Goal: Information Seeking & Learning: Learn about a topic

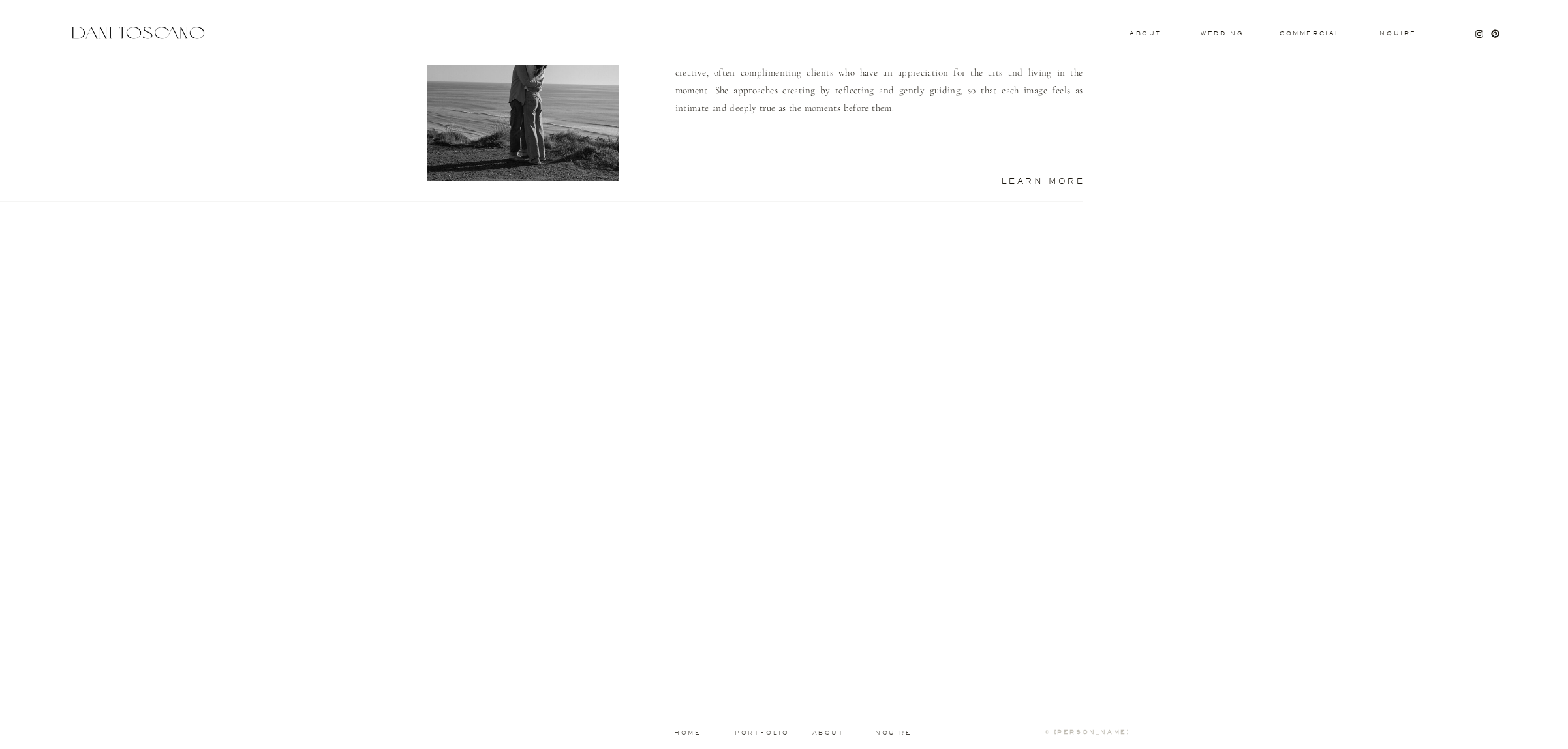
scroll to position [1046, 0]
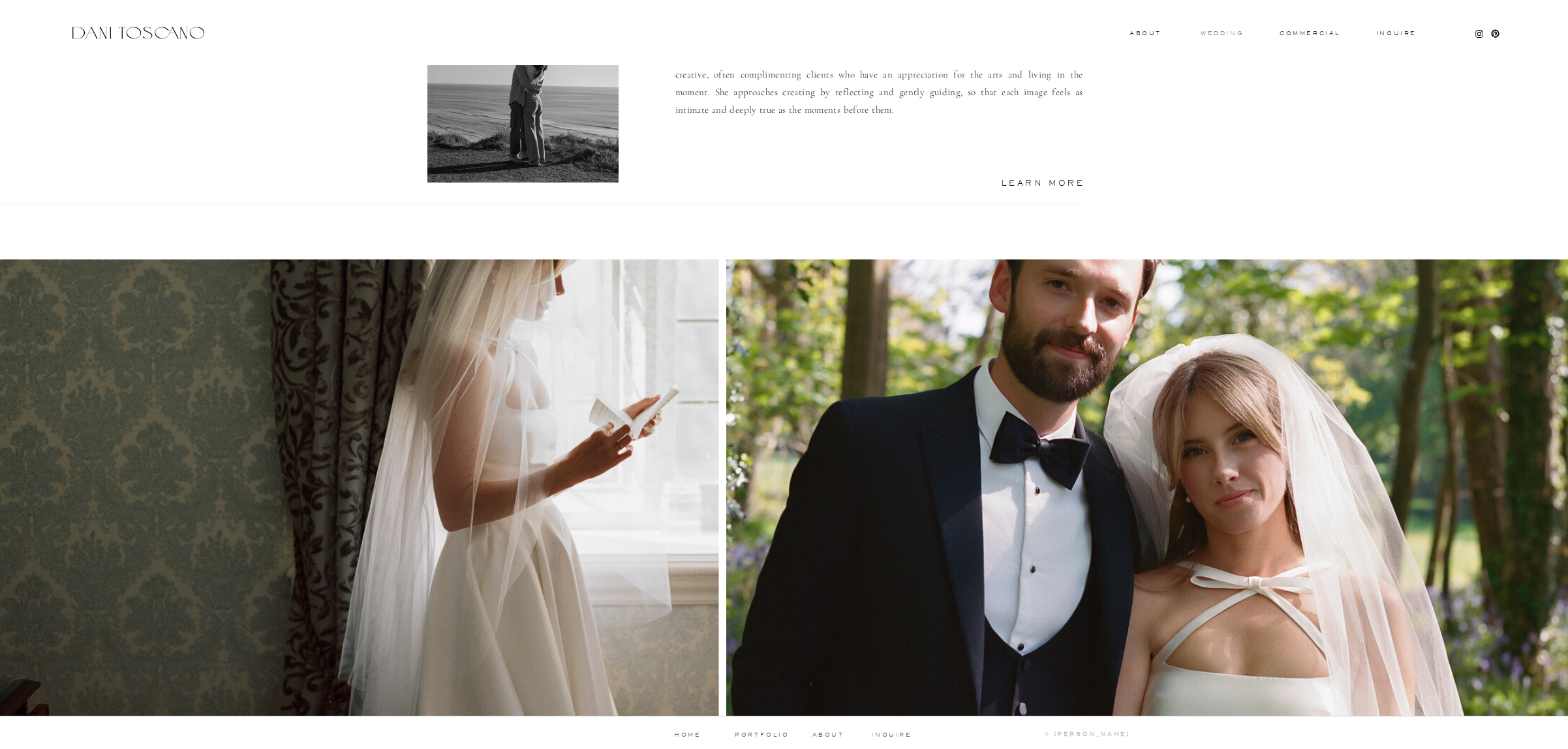
click at [1215, 32] on h3 "wedding" at bounding box center [1221, 32] width 42 height 5
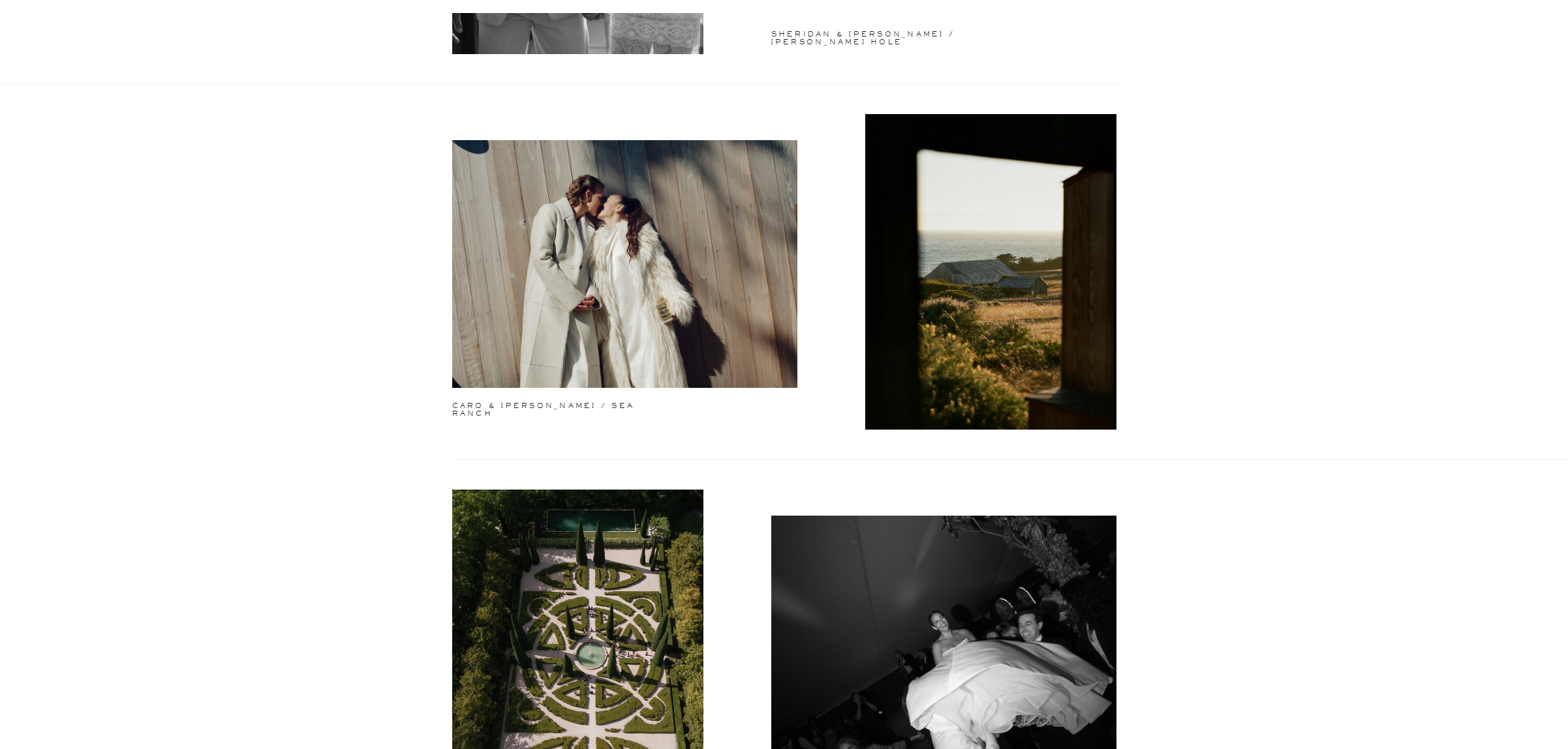
scroll to position [1110, 0]
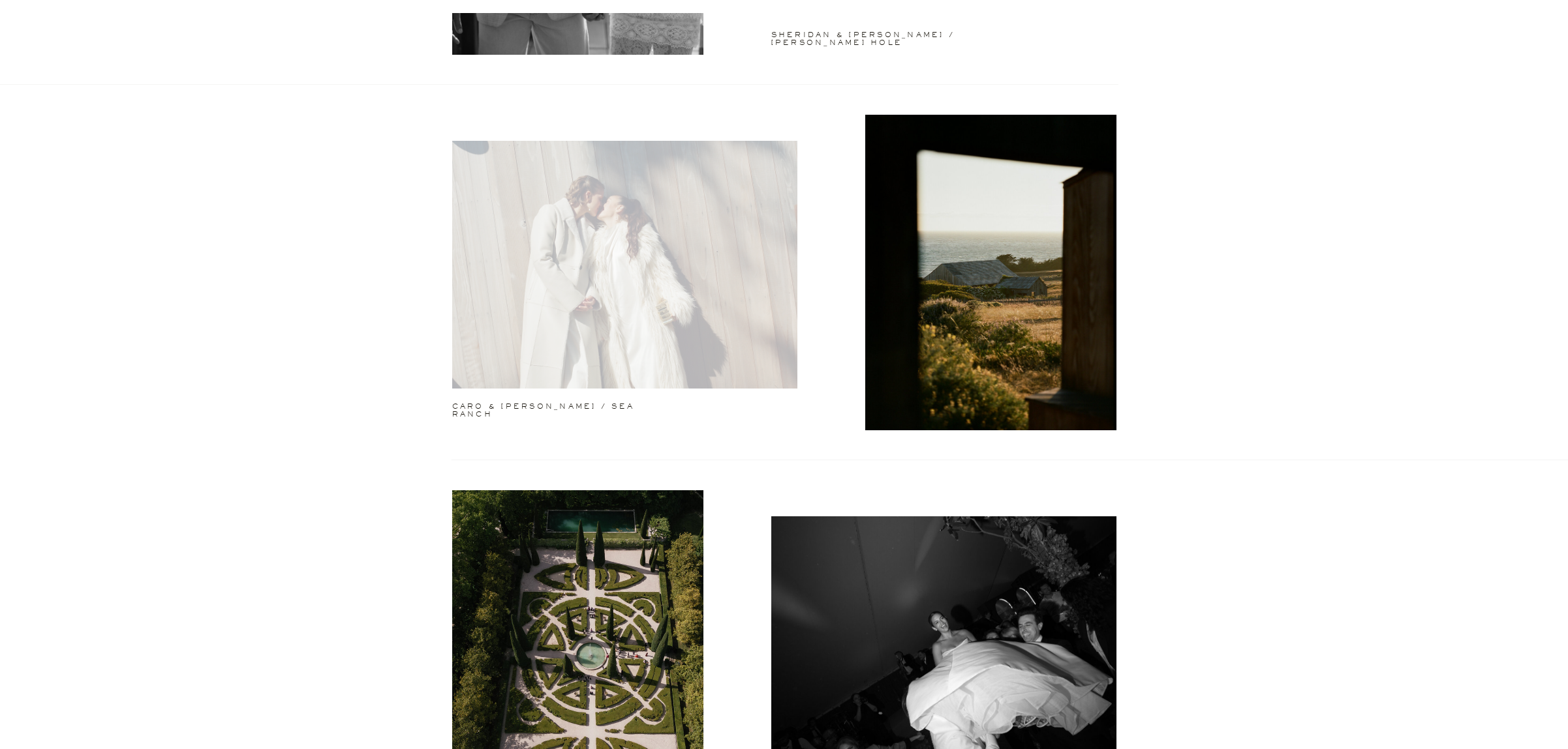
click at [719, 281] on div at bounding box center [624, 264] width 345 height 248
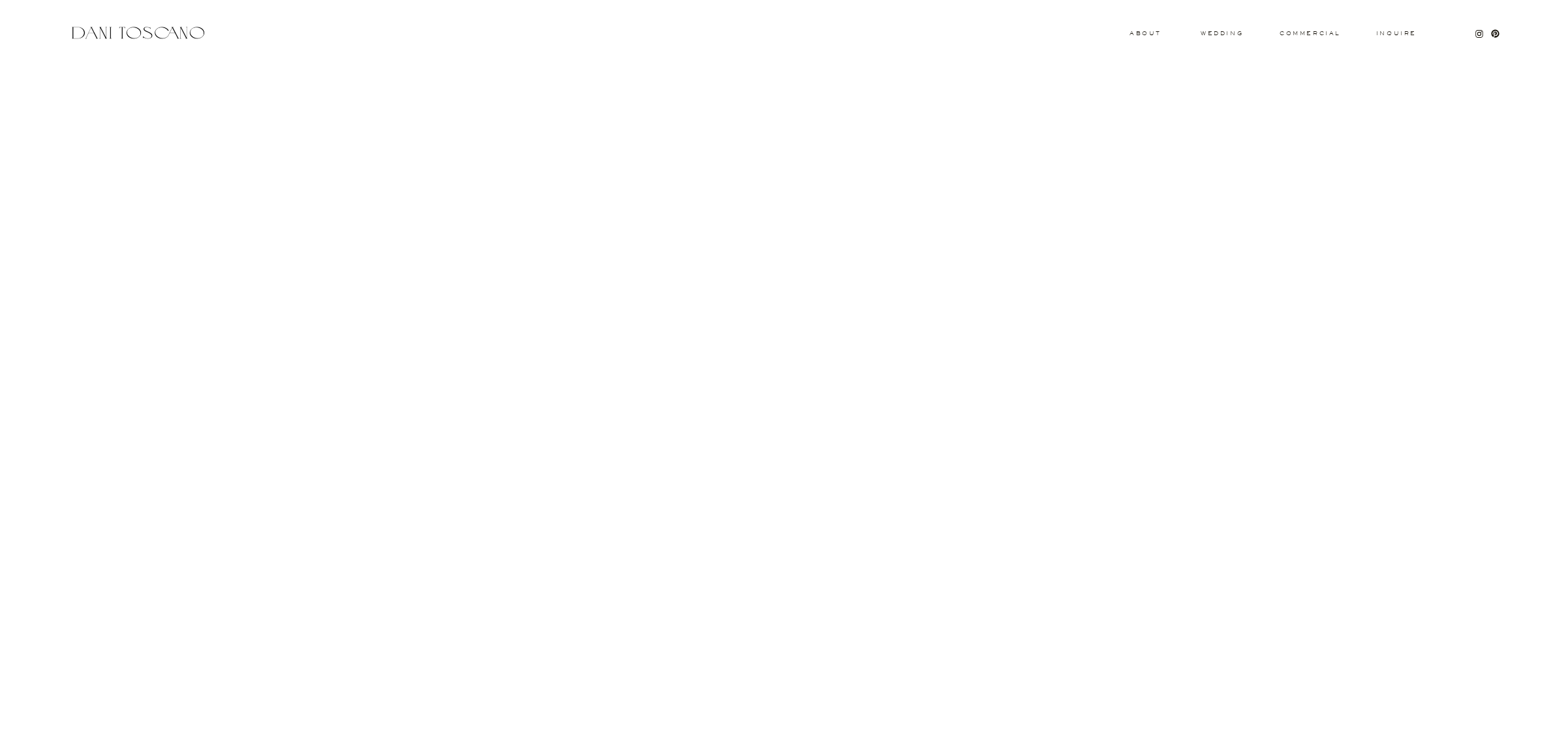
scroll to position [22685, 0]
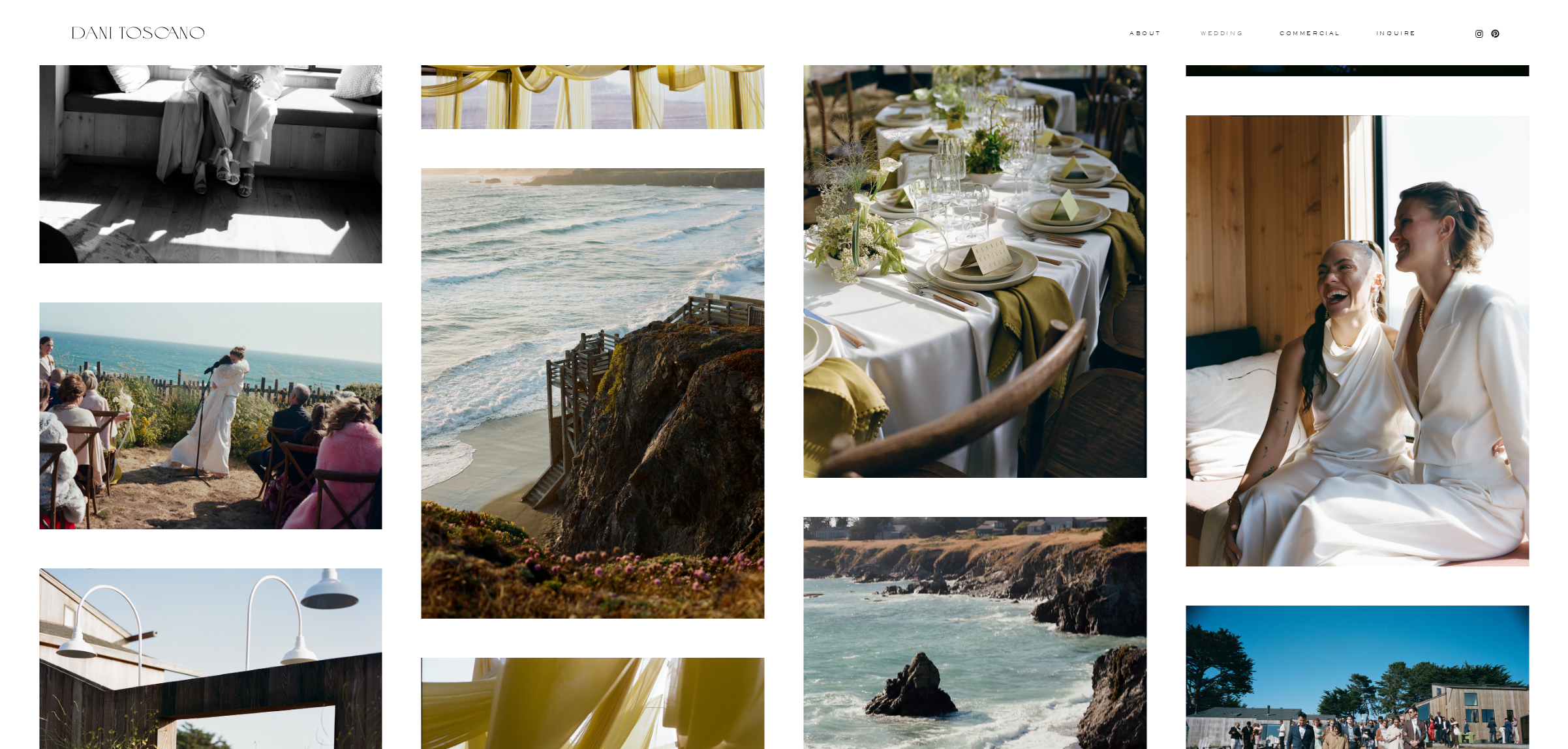
click at [1229, 32] on h3 "wedding" at bounding box center [1221, 32] width 42 height 5
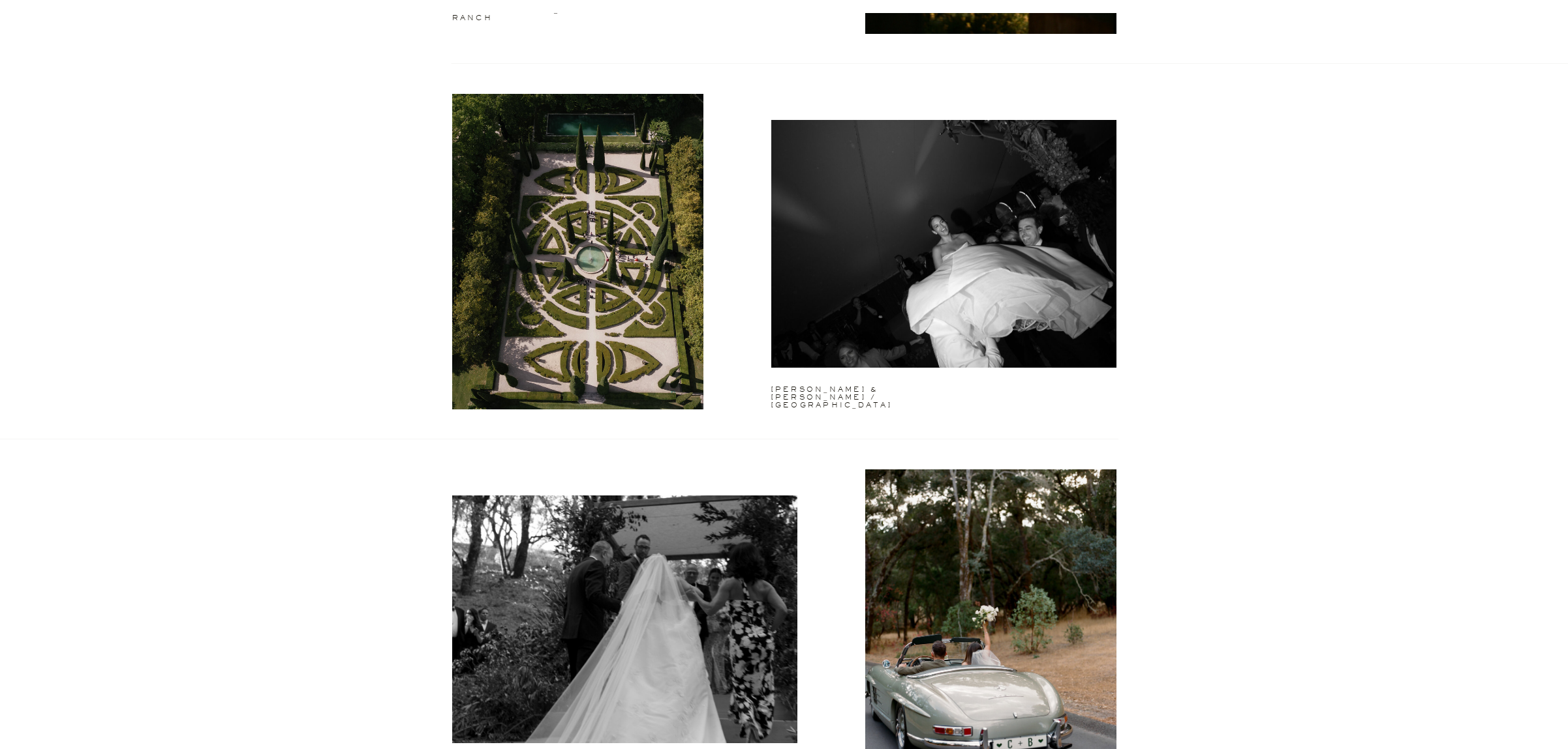
scroll to position [1562, 0]
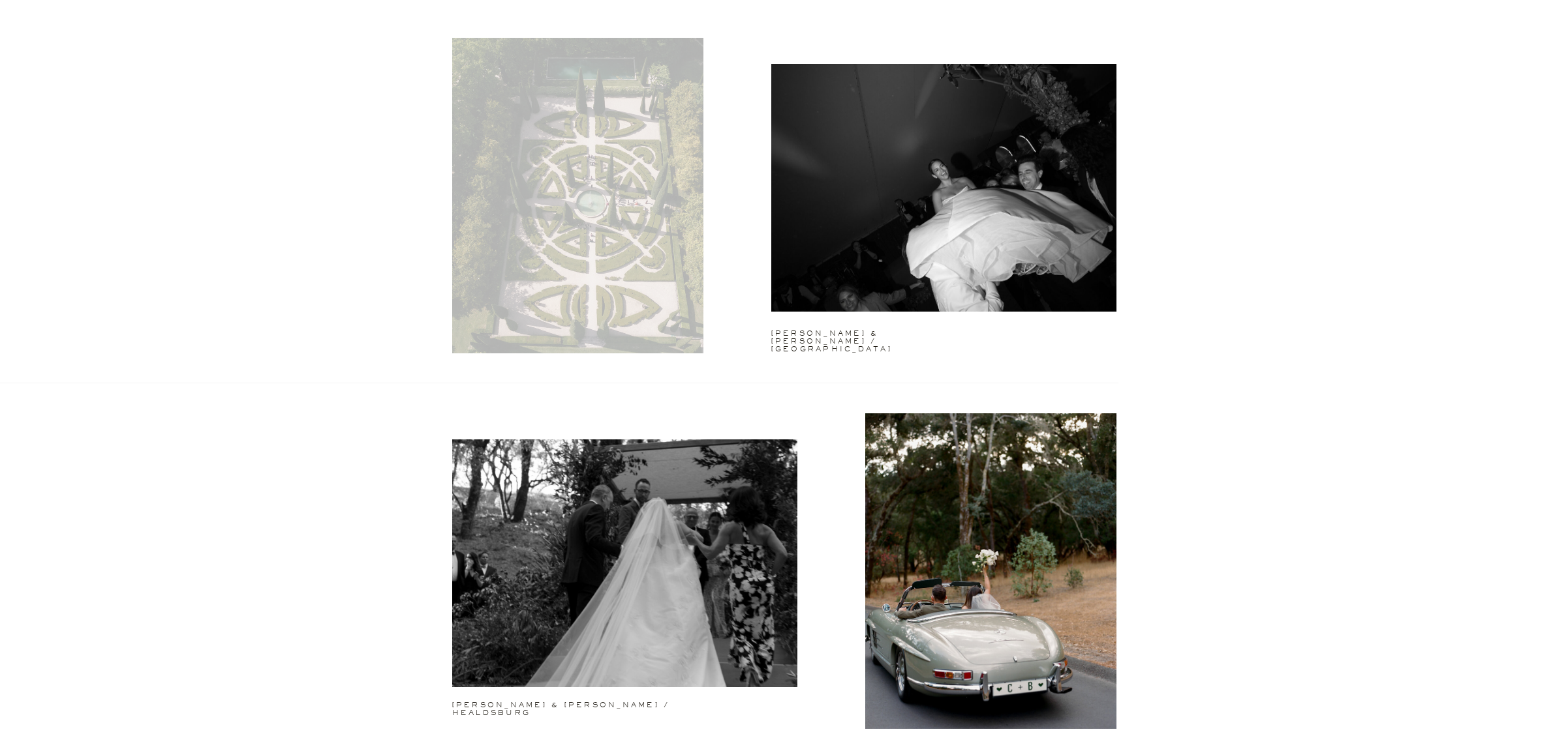
click at [596, 211] on div at bounding box center [577, 196] width 252 height 315
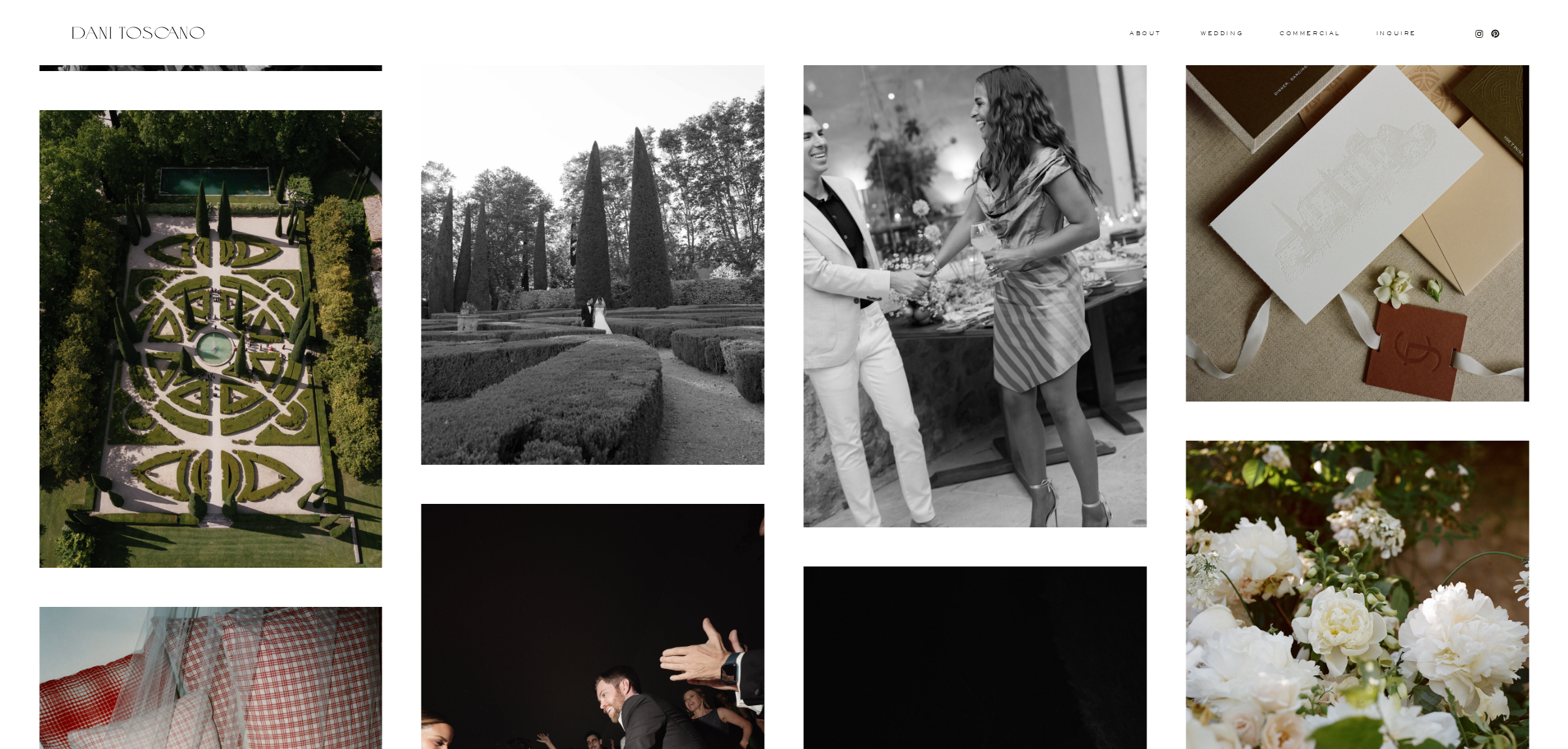
scroll to position [999, 0]
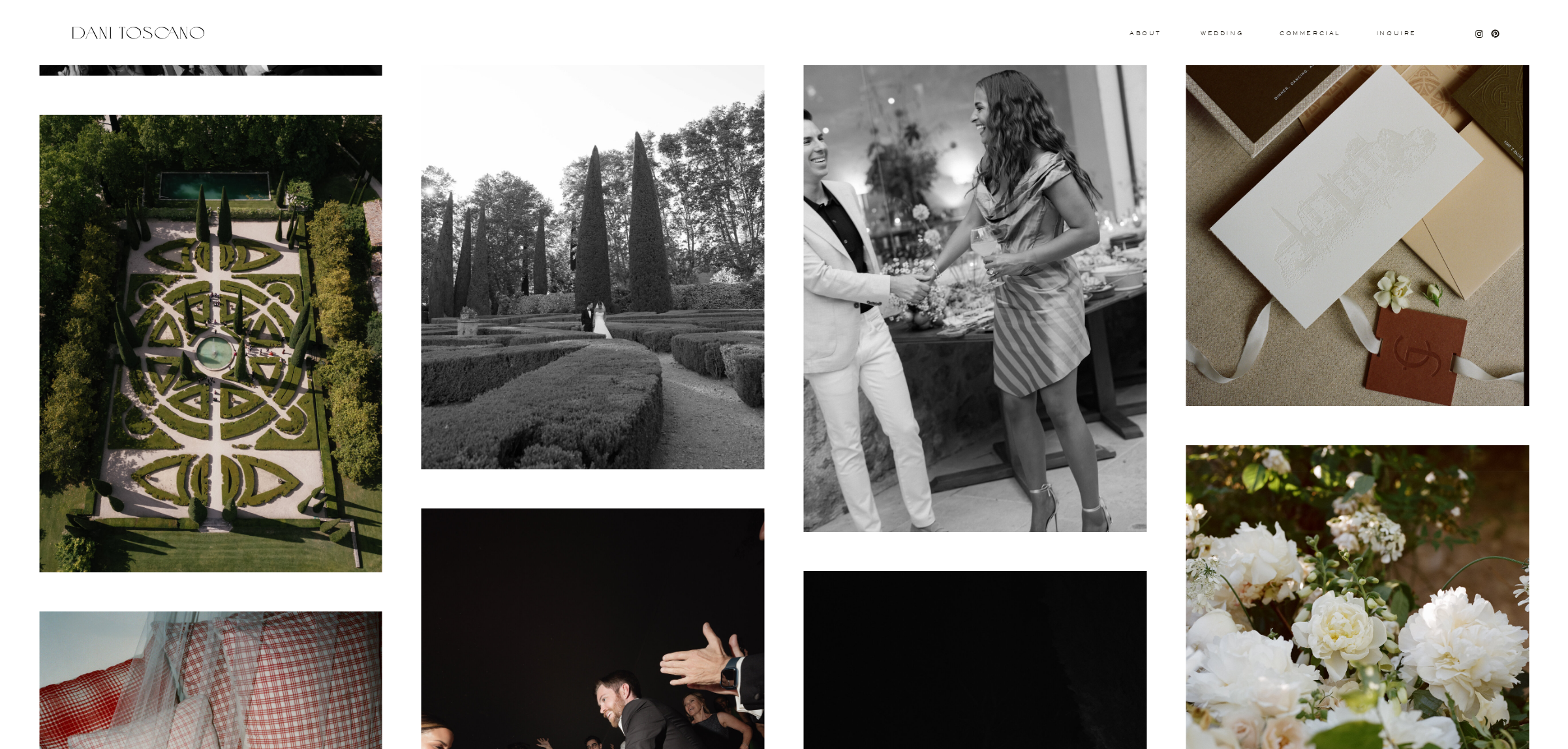
click at [209, 333] on img at bounding box center [210, 343] width 344 height 458
